Goal: Task Accomplishment & Management: Use online tool/utility

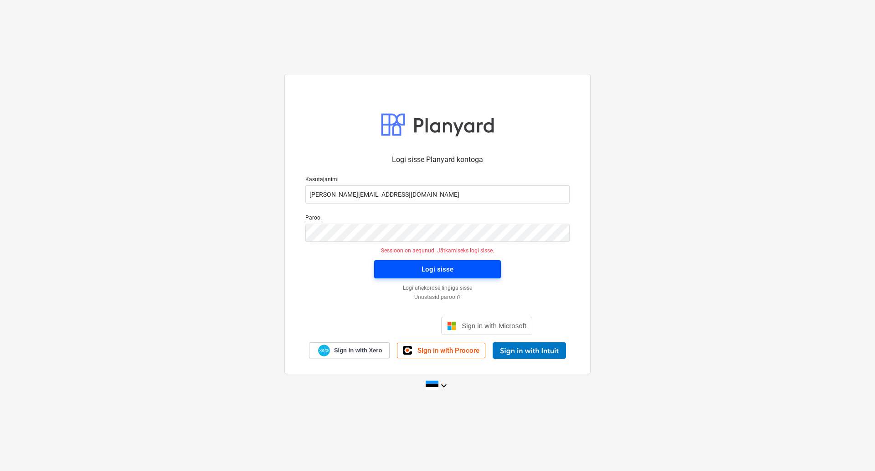
click at [378, 266] on button "Logi sisse" at bounding box center [437, 269] width 127 height 18
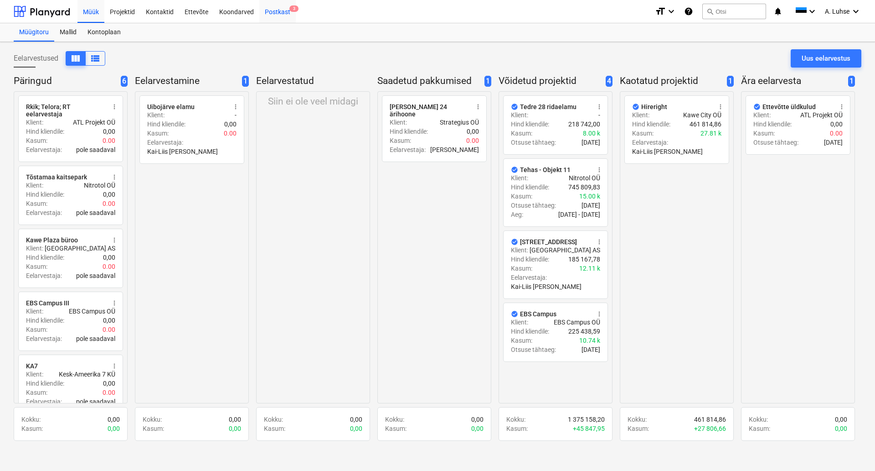
click at [271, 12] on div "Postkast 3" at bounding box center [277, 11] width 36 height 23
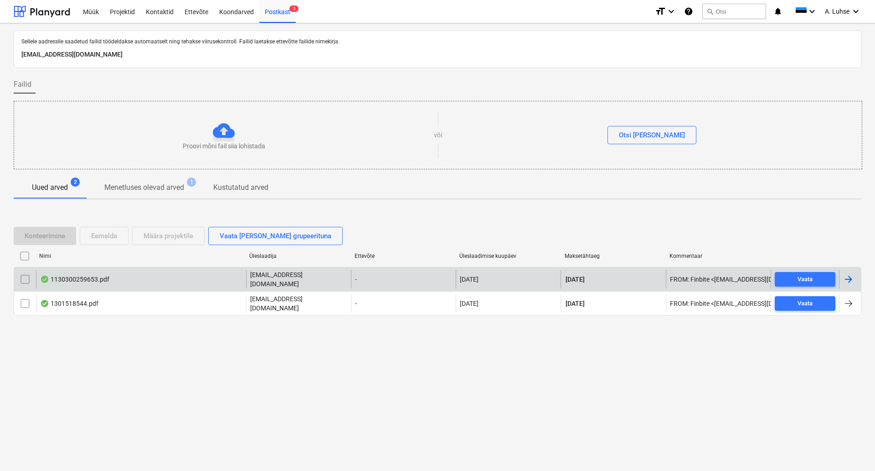
click at [106, 290] on div "**********" at bounding box center [438, 279] width 848 height 24
click at [155, 283] on div "1130300259653.pdf" at bounding box center [141, 279] width 210 height 18
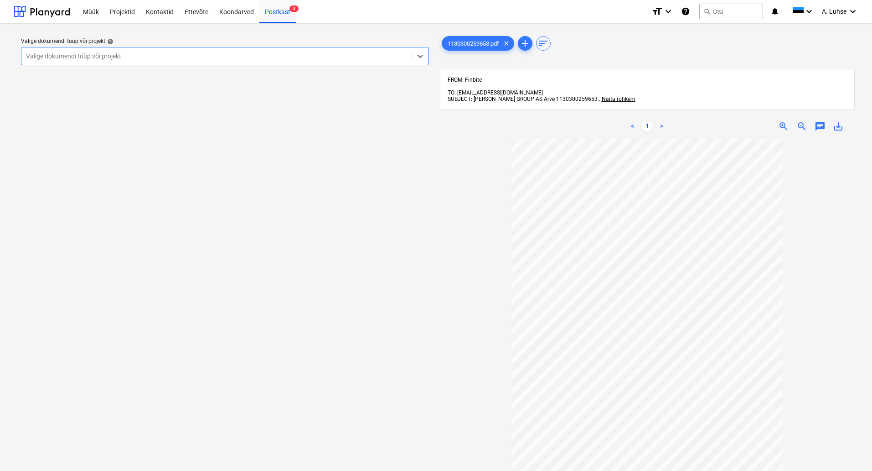
click at [320, 57] on div at bounding box center [216, 56] width 381 height 9
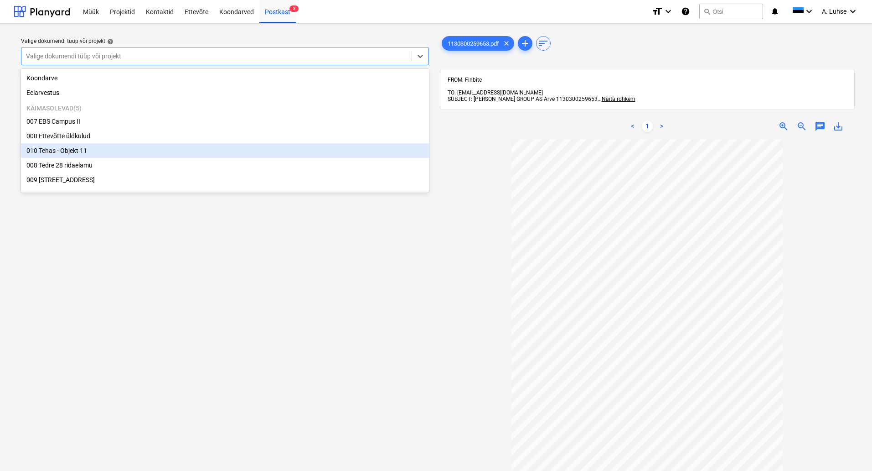
click at [274, 146] on div "010 Tehas - Objekt 11" at bounding box center [225, 150] width 408 height 15
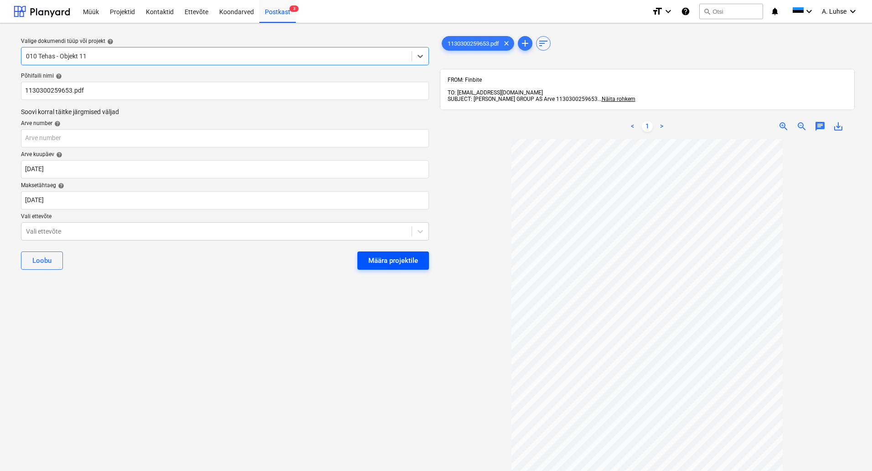
click at [389, 264] on div "Määra projektile" at bounding box center [393, 260] width 50 height 12
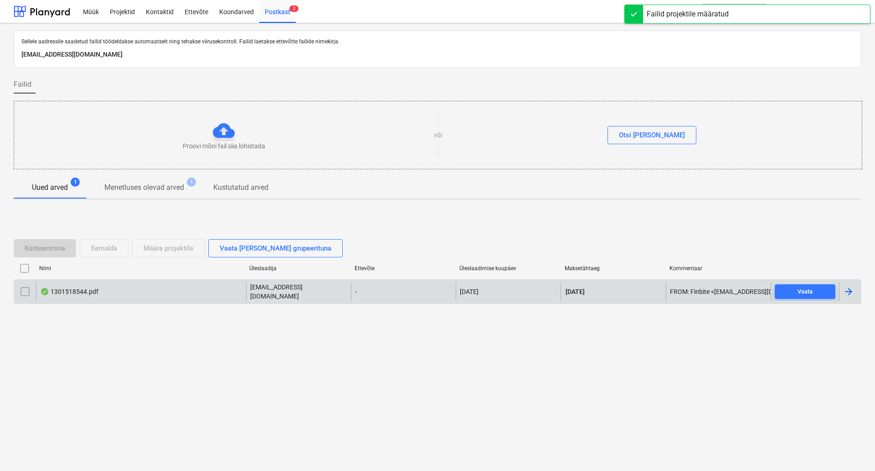
click at [166, 296] on div "1301518544.pdf" at bounding box center [141, 291] width 210 height 18
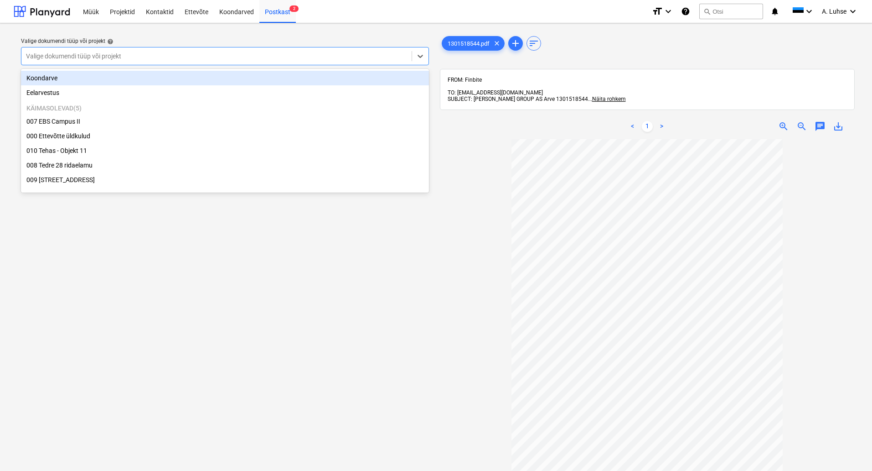
click at [375, 53] on div at bounding box center [216, 56] width 381 height 9
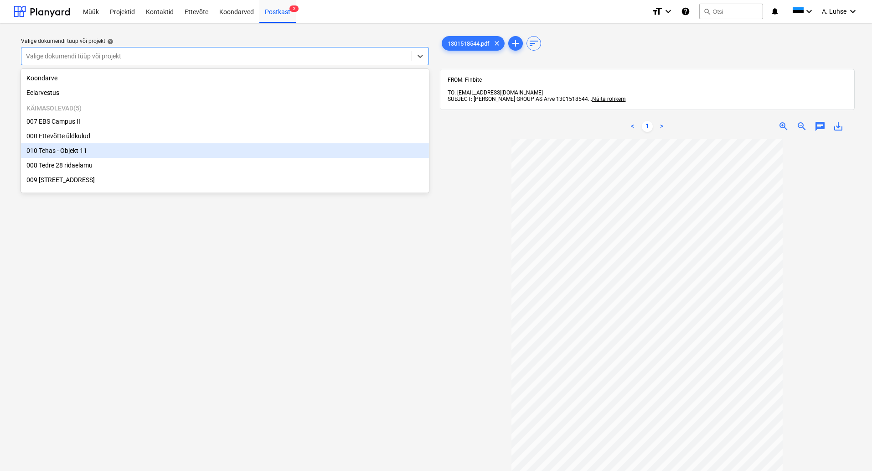
click at [351, 152] on div "010 Tehas - Objekt 11" at bounding box center [225, 150] width 408 height 15
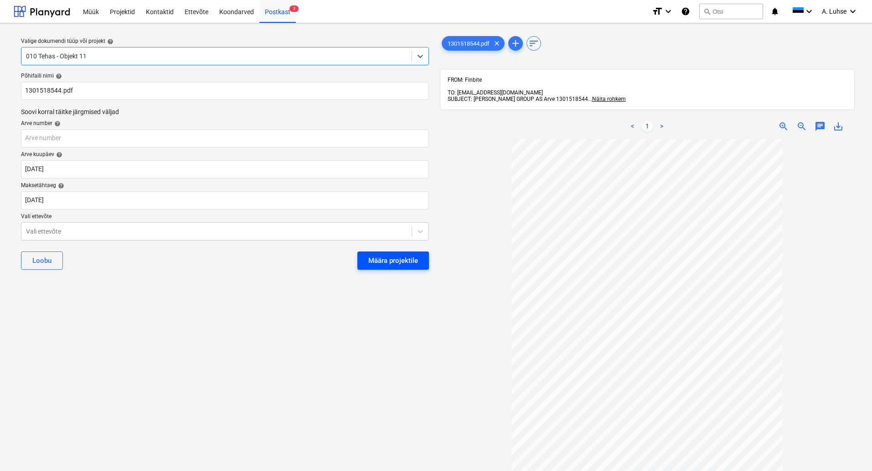
click at [415, 264] on div "Määra projektile" at bounding box center [393, 260] width 50 height 12
